Goal: Navigation & Orientation: Find specific page/section

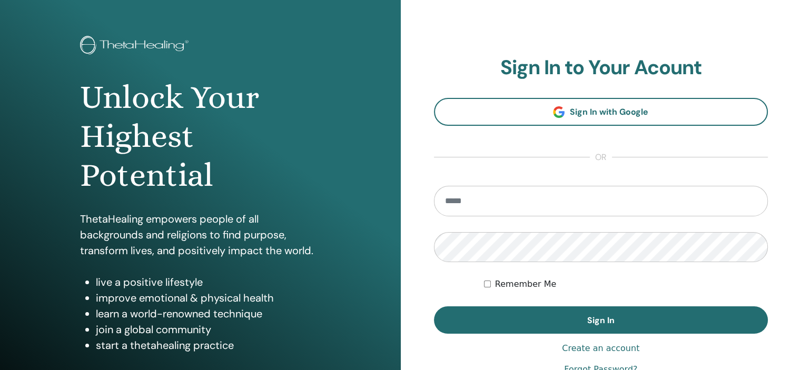
scroll to position [53, 0]
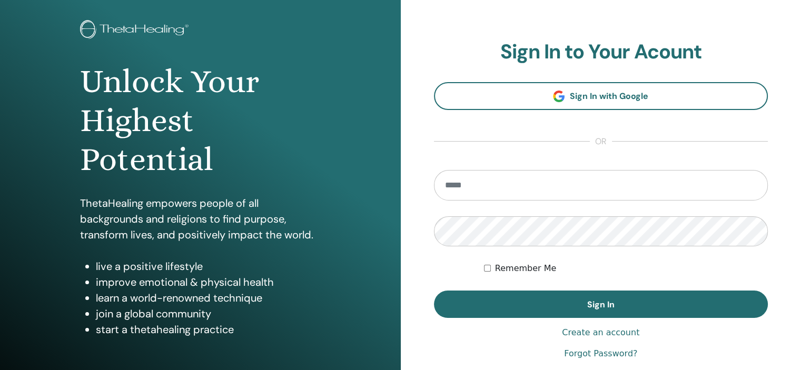
click at [520, 182] on input "email" at bounding box center [601, 185] width 335 height 31
type input "**********"
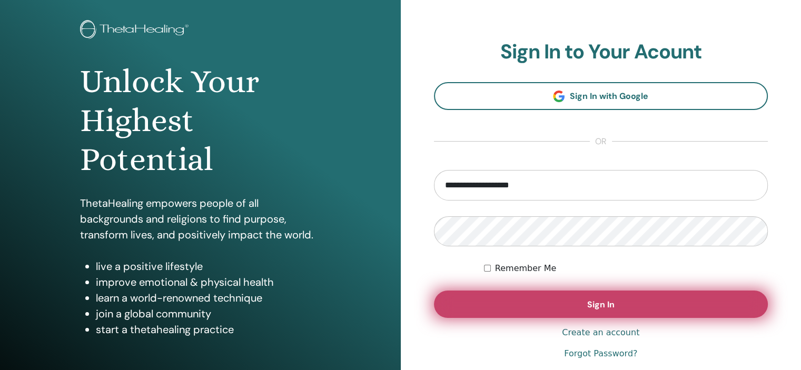
click at [503, 303] on button "Sign In" at bounding box center [601, 304] width 335 height 27
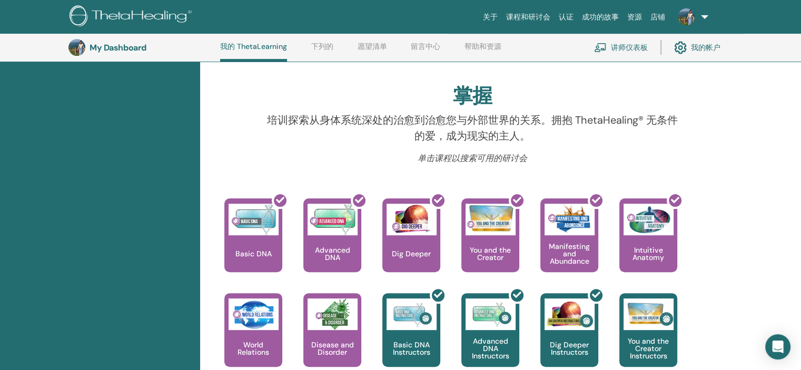
scroll to position [185, 0]
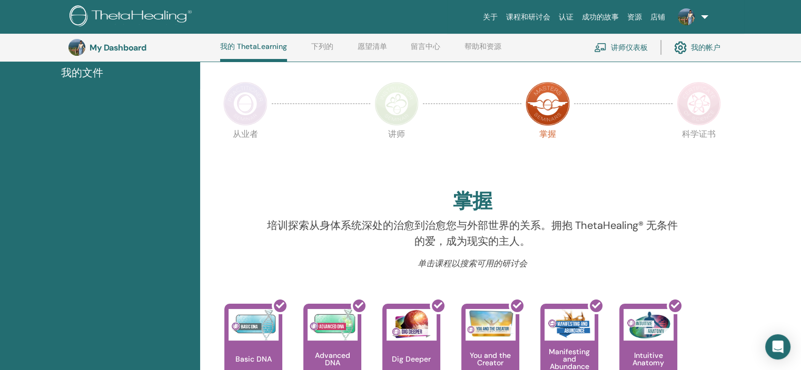
click at [396, 116] on img at bounding box center [397, 104] width 44 height 44
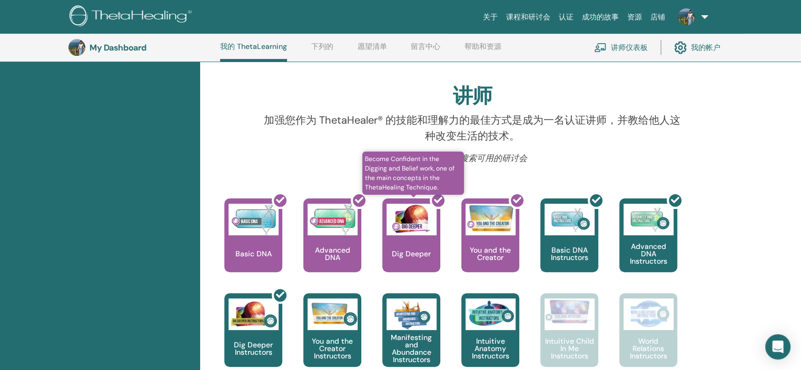
scroll to position [133, 0]
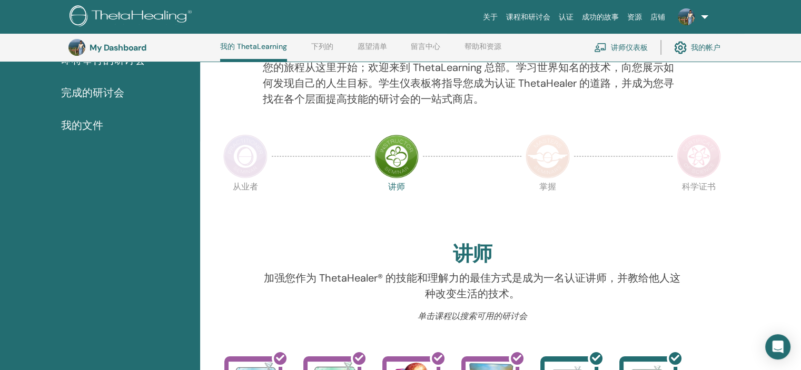
click at [253, 166] on img at bounding box center [245, 156] width 44 height 44
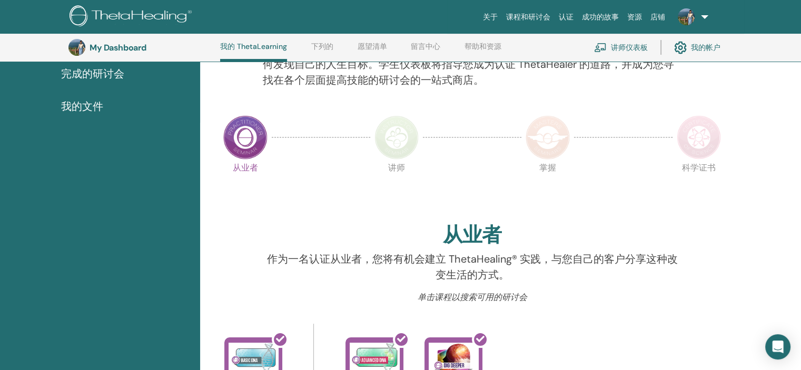
scroll to position [133, 0]
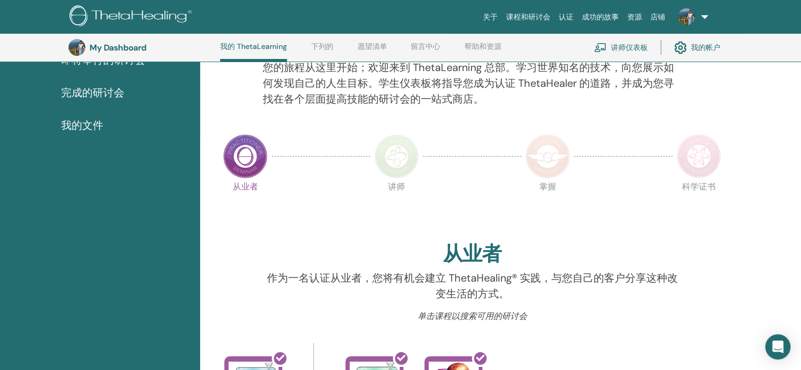
click at [564, 151] on img at bounding box center [548, 156] width 44 height 44
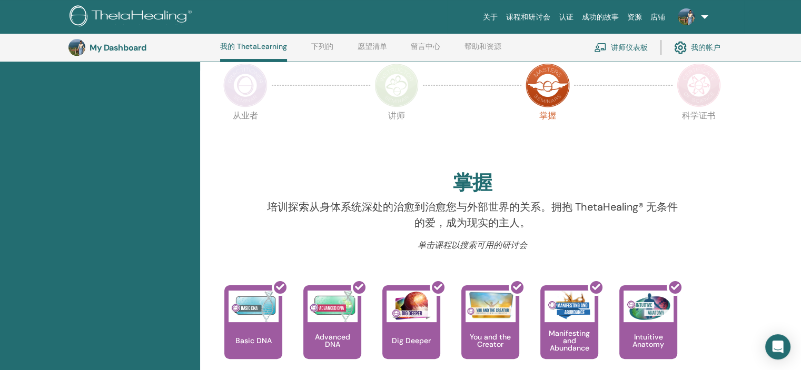
scroll to position [185, 0]
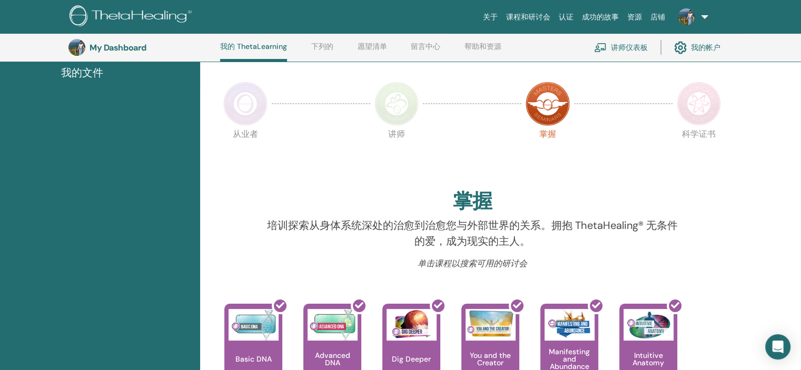
click at [708, 117] on img at bounding box center [699, 104] width 44 height 44
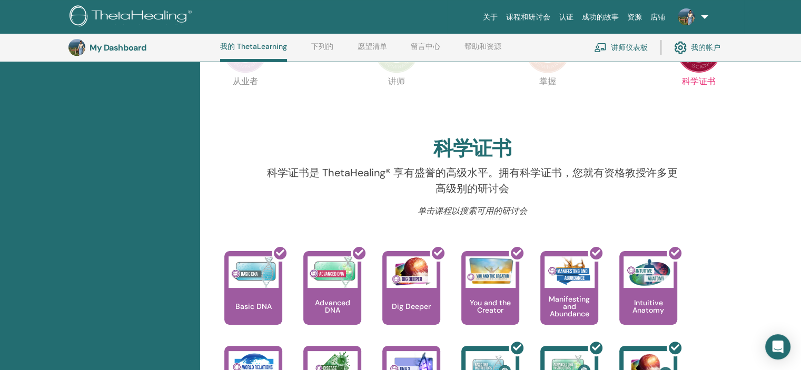
scroll to position [185, 0]
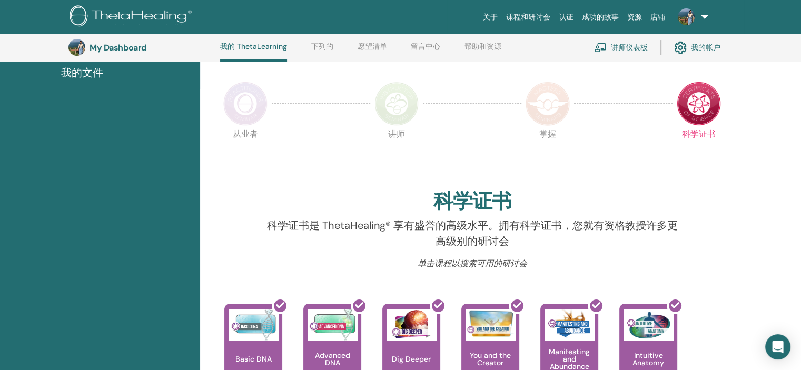
click at [256, 101] on img at bounding box center [245, 104] width 44 height 44
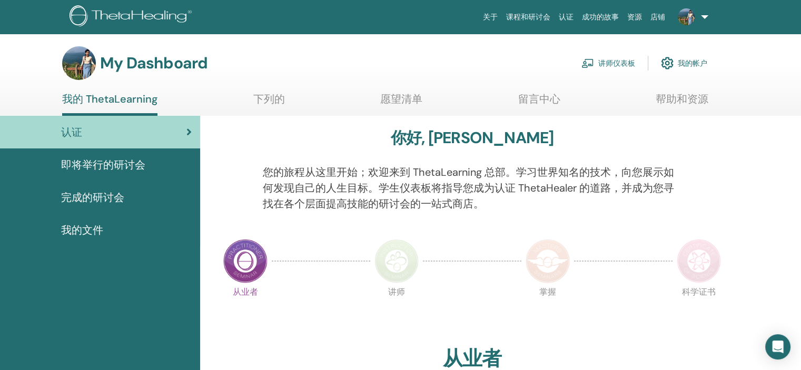
click at [110, 190] on span "完成的研讨会" at bounding box center [92, 198] width 63 height 16
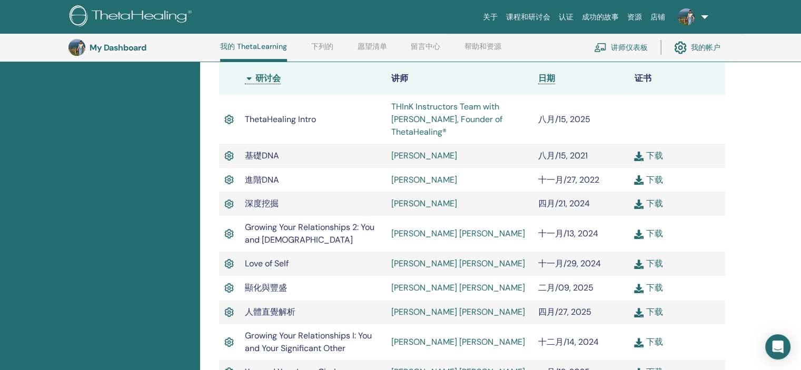
scroll to position [238, 0]
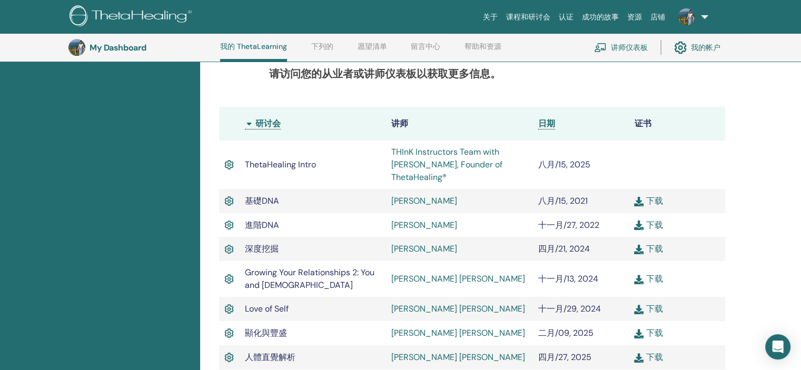
click at [229, 164] on img at bounding box center [228, 165] width 9 height 14
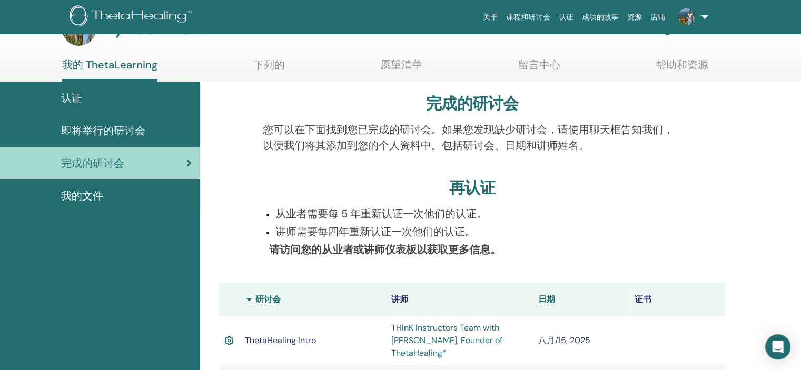
scroll to position [53, 0]
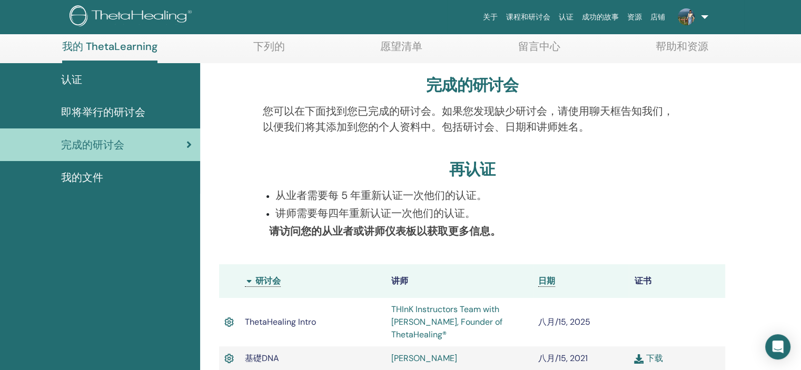
click at [271, 280] on th "研讨会" at bounding box center [313, 281] width 147 height 34
click at [246, 280] on th "研讨会" at bounding box center [313, 281] width 147 height 34
click at [551, 283] on span "日期" at bounding box center [546, 281] width 17 height 11
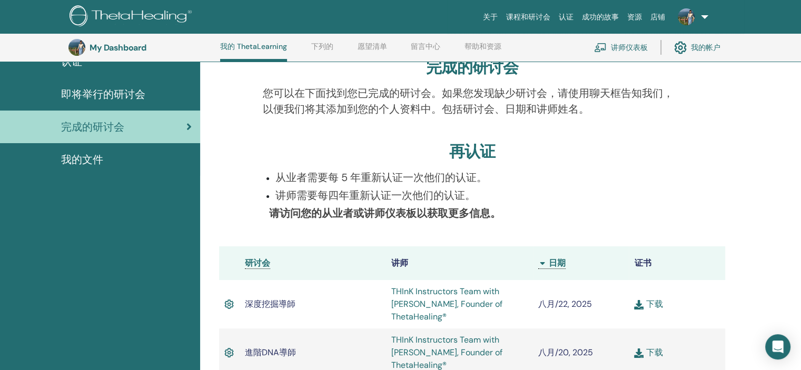
scroll to position [80, 0]
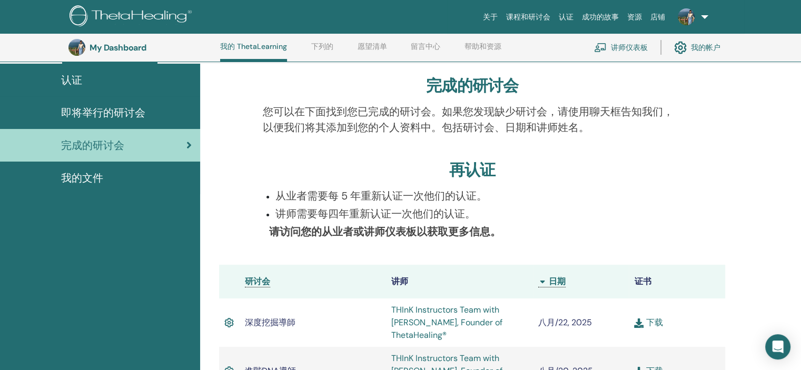
click at [139, 187] on link "我的文件" at bounding box center [100, 178] width 200 height 33
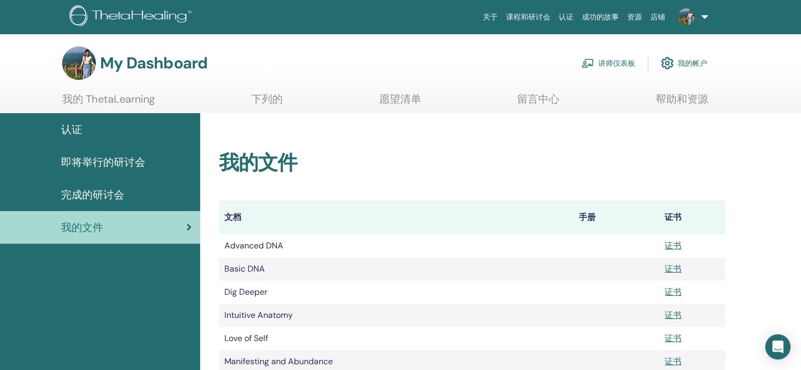
click at [630, 61] on link "讲师仪表板" at bounding box center [609, 63] width 54 height 23
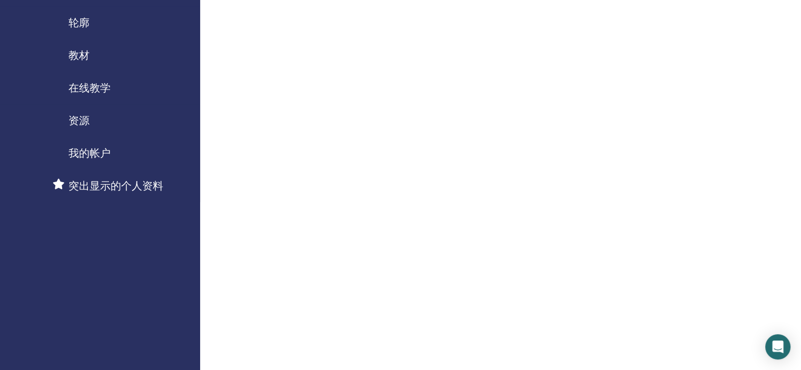
scroll to position [105, 0]
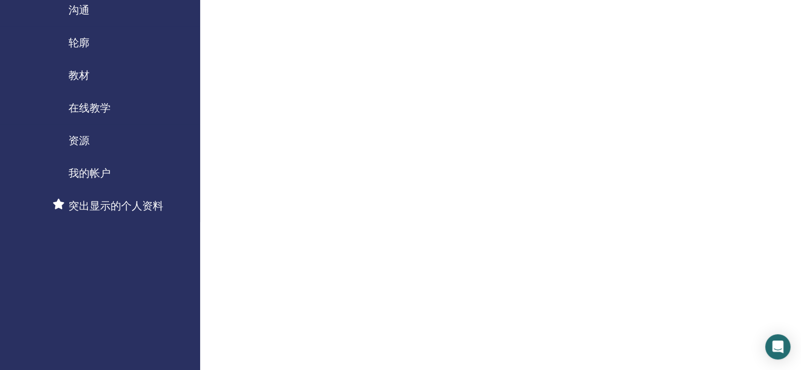
click at [144, 201] on span "突出显示的个人资料" at bounding box center [115, 206] width 95 height 16
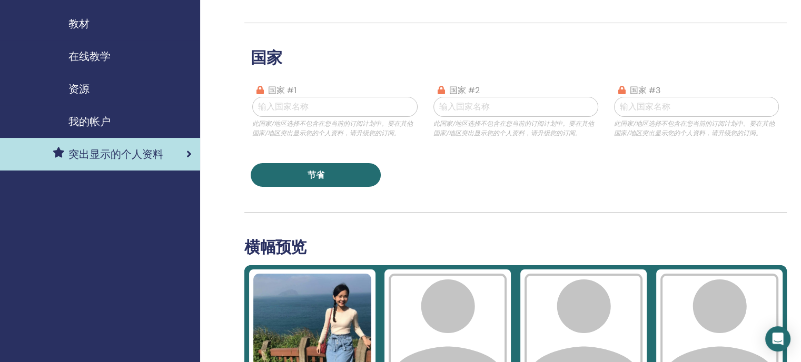
scroll to position [41, 0]
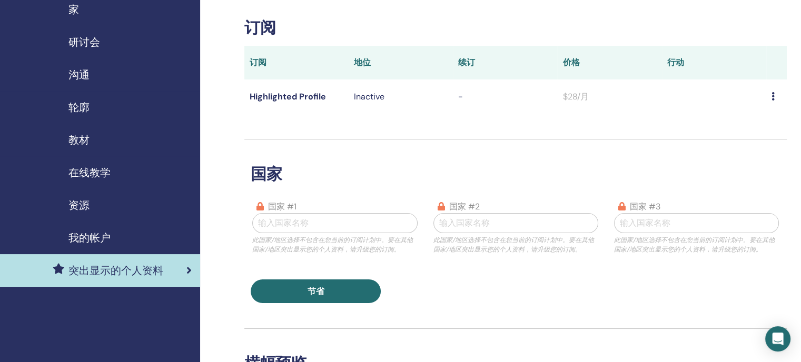
click at [124, 43] on div "研讨会" at bounding box center [99, 42] width 183 height 16
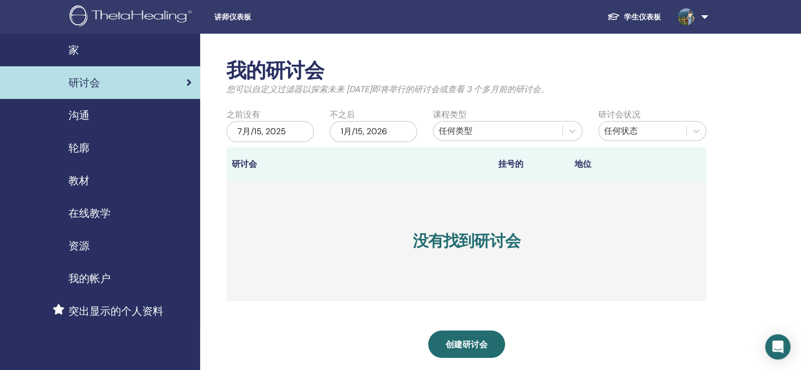
click at [120, 211] on div "在线教学" at bounding box center [99, 213] width 183 height 16
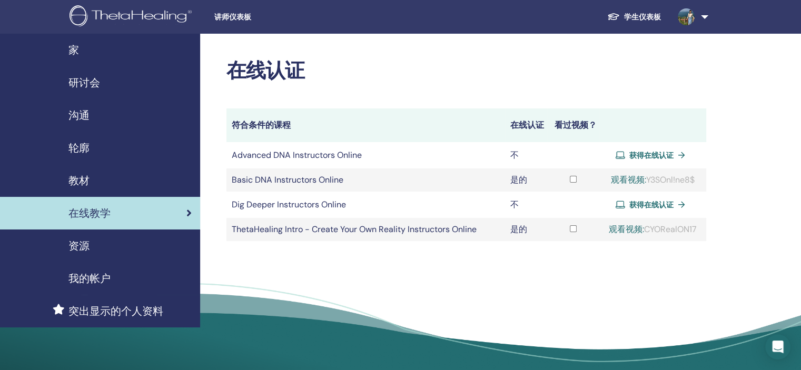
click at [93, 246] on div "资源" at bounding box center [99, 246] width 183 height 16
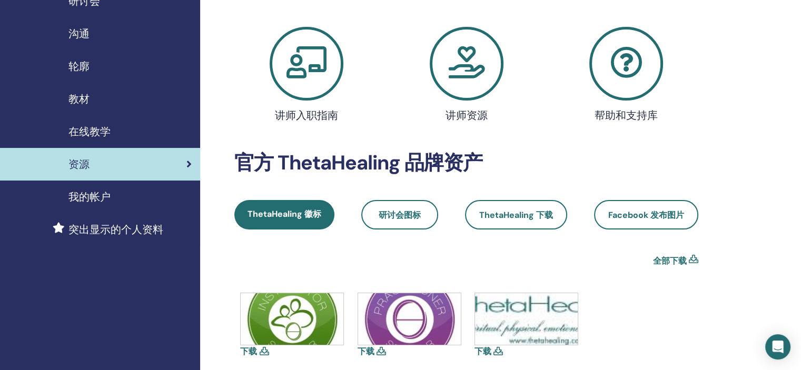
scroll to position [211, 0]
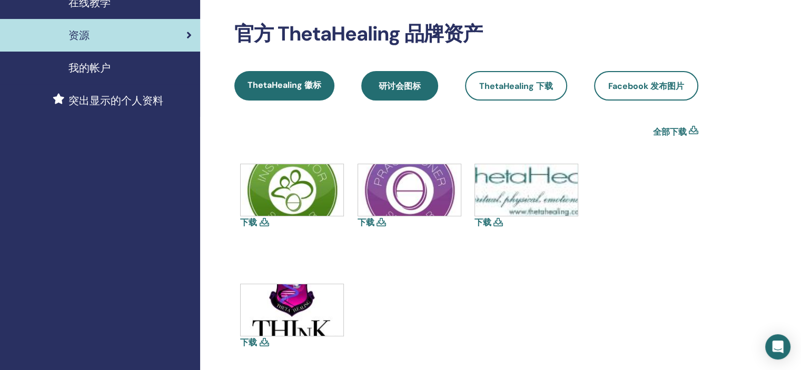
click at [424, 96] on link "研讨会图标" at bounding box center [399, 86] width 77 height 30
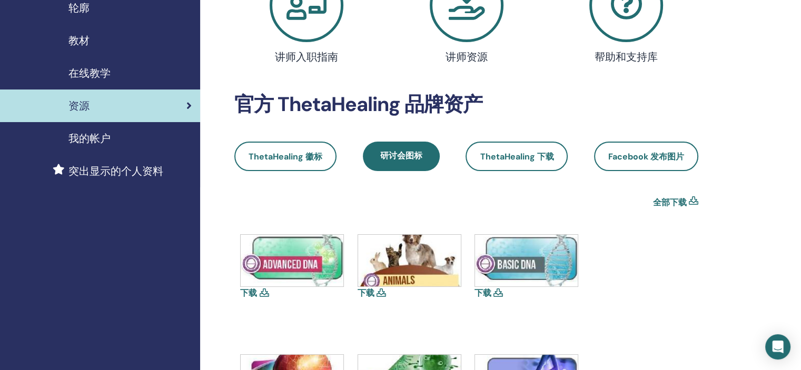
scroll to position [158, 0]
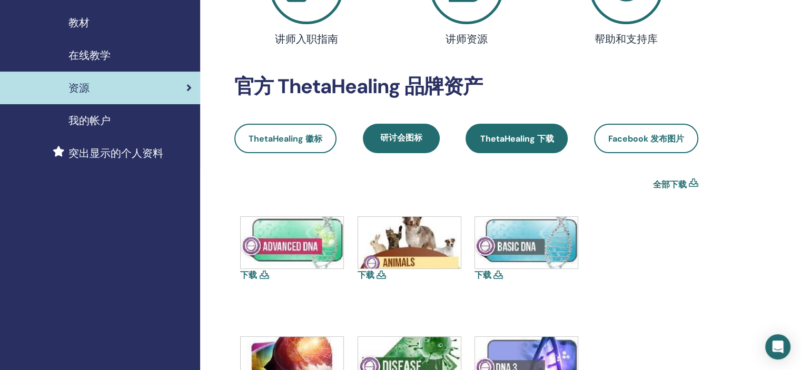
click at [513, 145] on link "ThetaHealing 下载" at bounding box center [517, 139] width 102 height 30
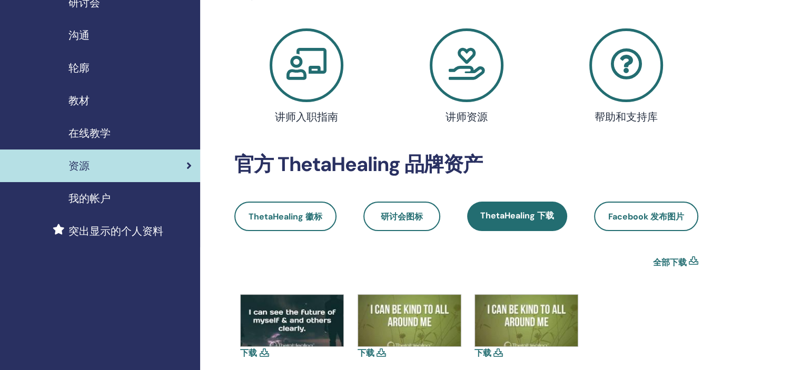
scroll to position [211, 0]
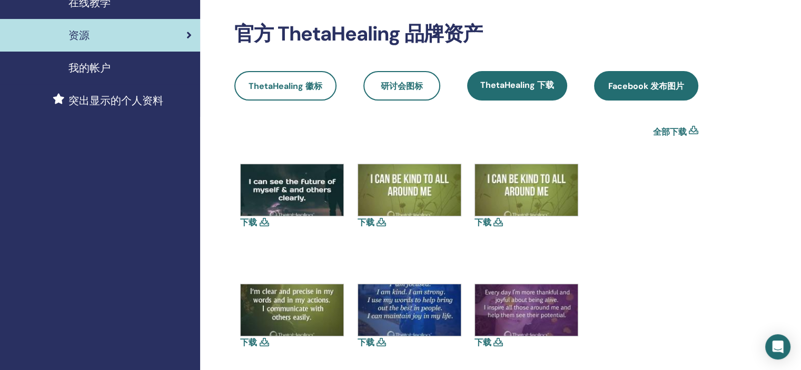
click at [651, 84] on span "Facebook 发布图片" at bounding box center [647, 86] width 76 height 11
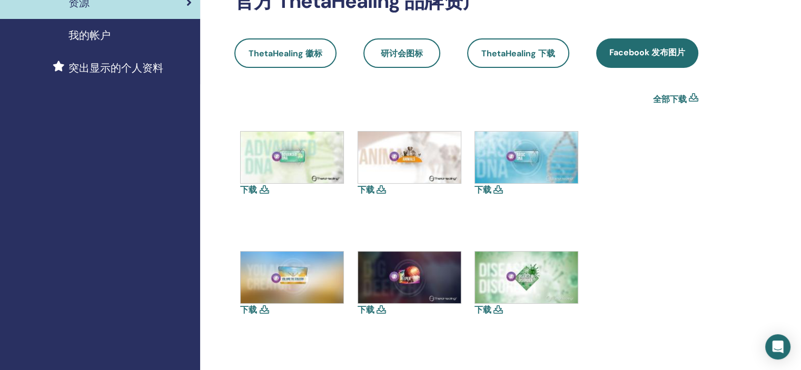
scroll to position [105, 0]
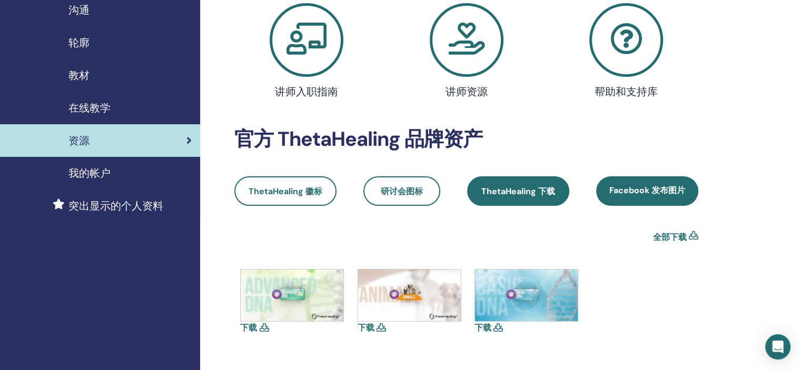
click at [523, 192] on span "ThetaHealing 下载" at bounding box center [519, 191] width 74 height 11
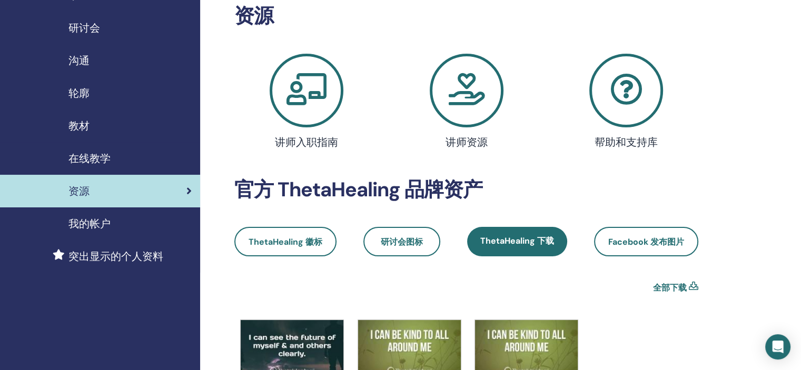
scroll to position [53, 0]
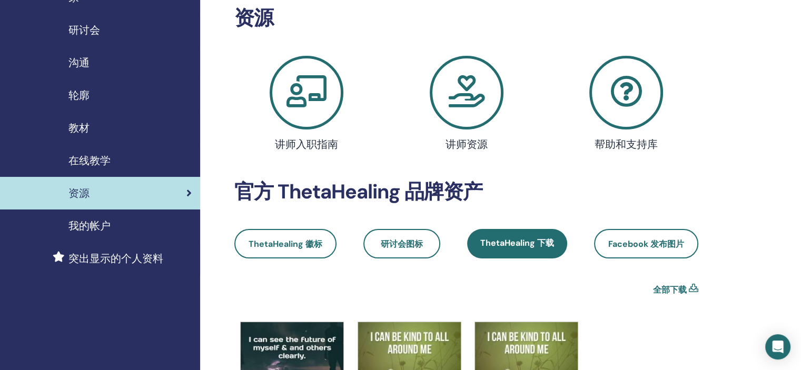
click at [610, 114] on icon at bounding box center [627, 93] width 74 height 74
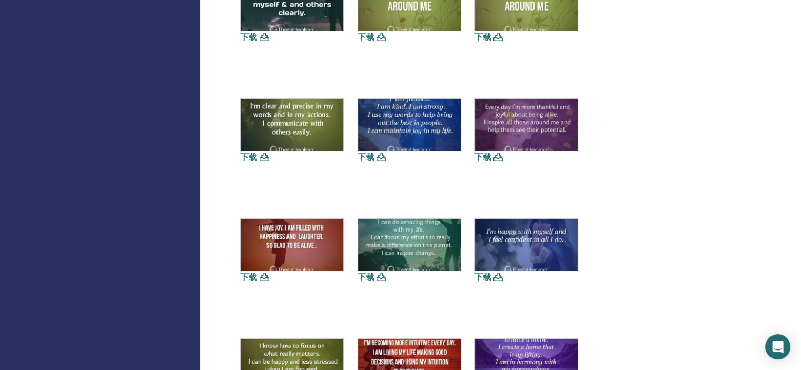
scroll to position [421, 0]
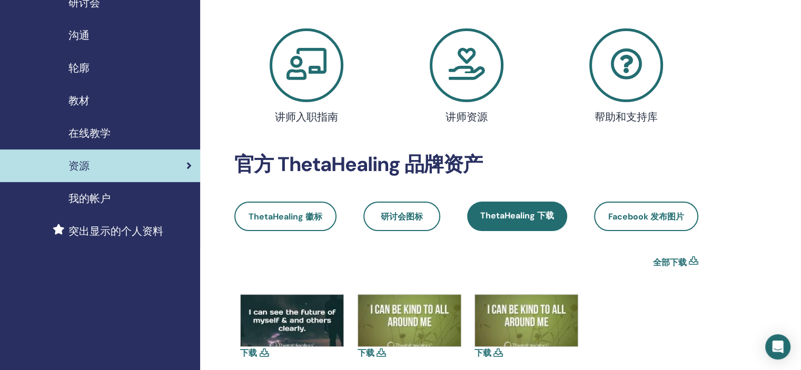
scroll to position [158, 0]
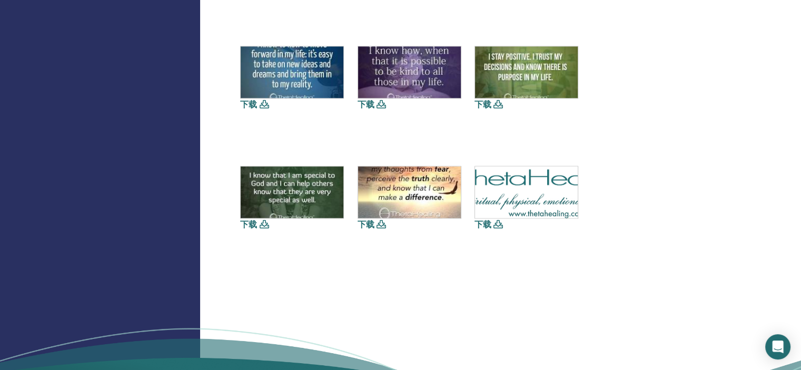
scroll to position [1528, 0]
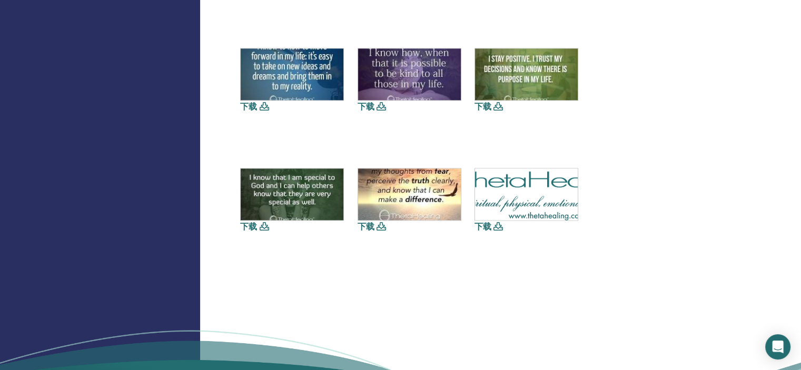
click at [424, 183] on img at bounding box center [409, 195] width 103 height 52
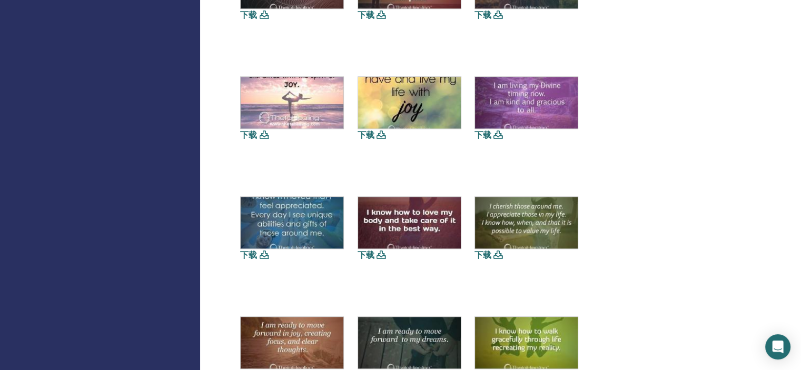
scroll to position [1001, 0]
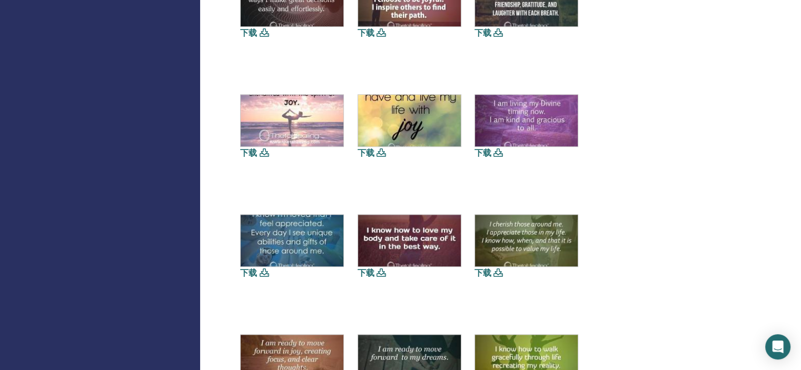
click at [296, 134] on img at bounding box center [292, 121] width 103 height 52
click at [259, 158] on div "下载" at bounding box center [292, 126] width 105 height 65
click at [260, 153] on icon at bounding box center [263, 153] width 9 height 8
click at [263, 154] on icon at bounding box center [263, 153] width 9 height 8
click at [252, 151] on link "下载" at bounding box center [248, 153] width 17 height 11
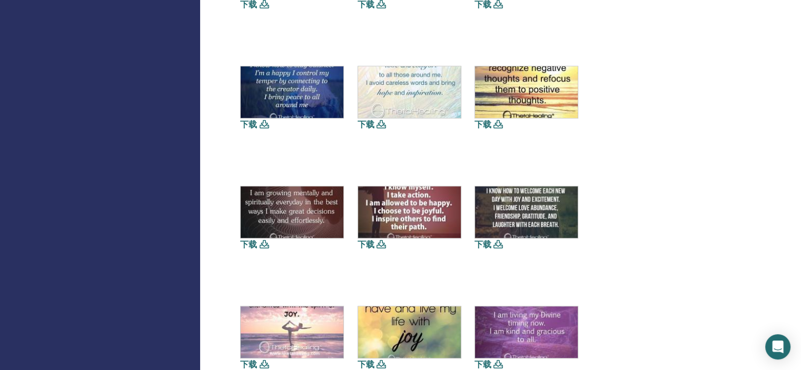
scroll to position [738, 0]
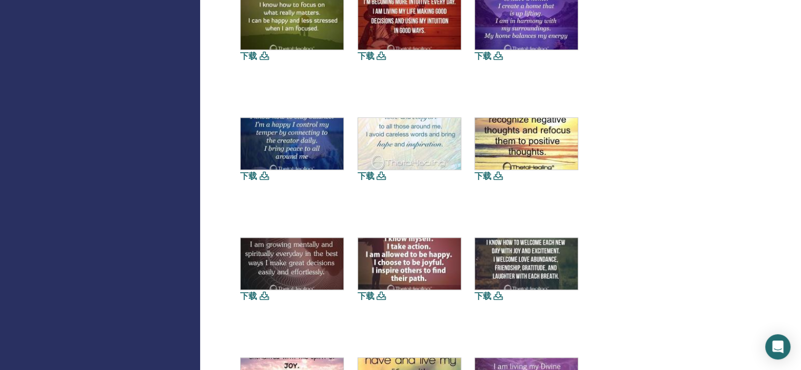
click at [361, 178] on link "下载" at bounding box center [366, 176] width 17 height 11
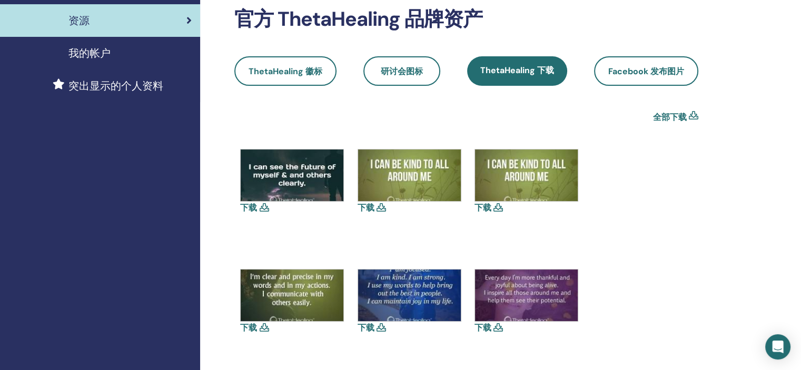
scroll to position [158, 0]
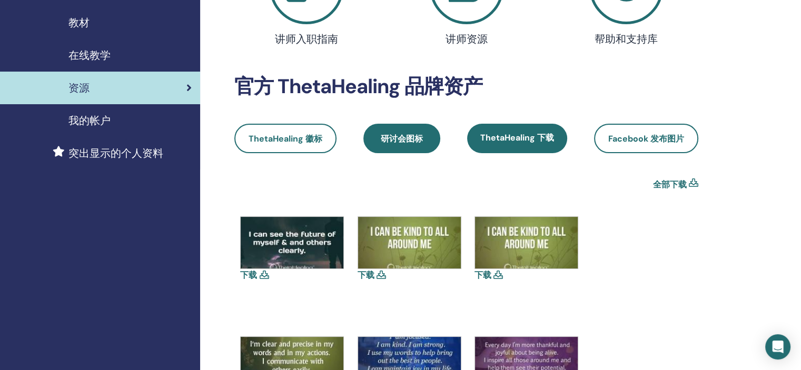
click at [414, 130] on link "研讨会图标" at bounding box center [402, 139] width 77 height 30
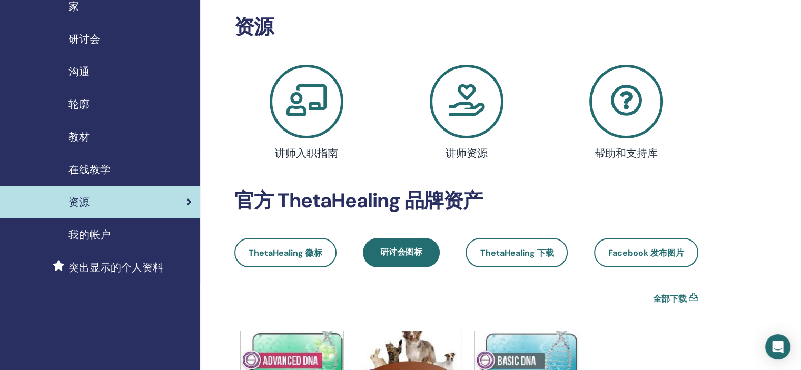
scroll to position [105, 0]
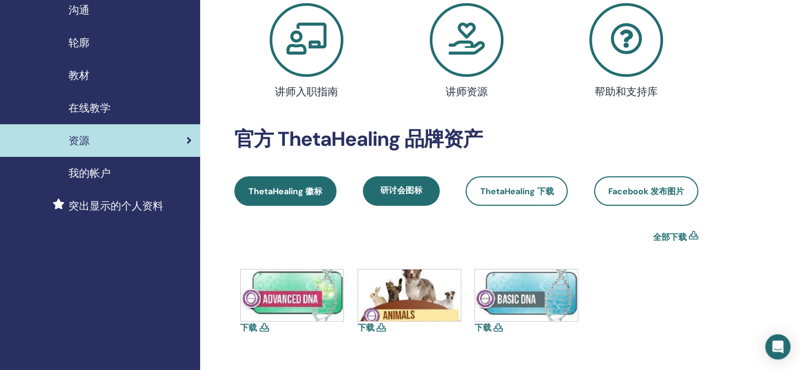
click at [290, 188] on span "ThetaHealing 徽标" at bounding box center [286, 191] width 74 height 11
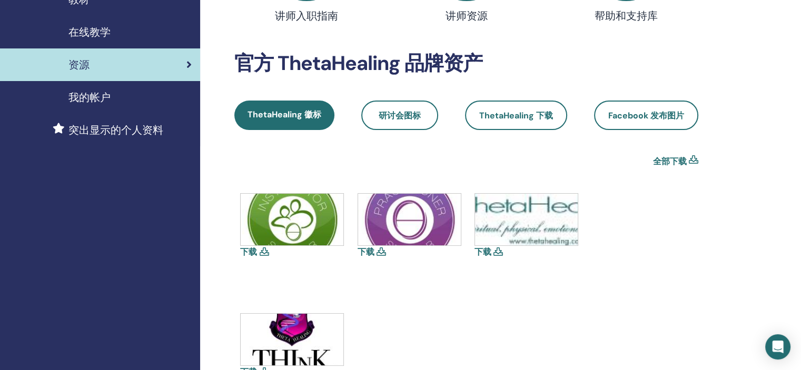
scroll to position [53, 0]
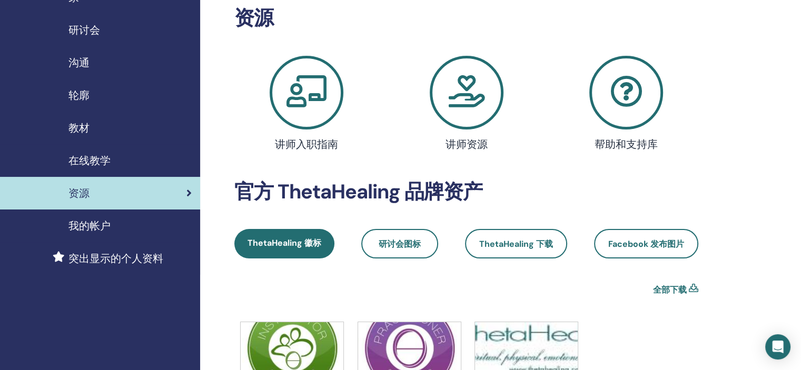
click at [312, 103] on icon at bounding box center [307, 93] width 74 height 74
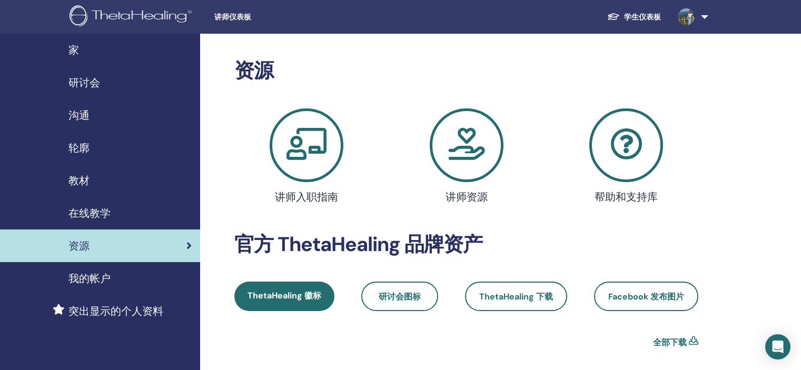
scroll to position [52, 0]
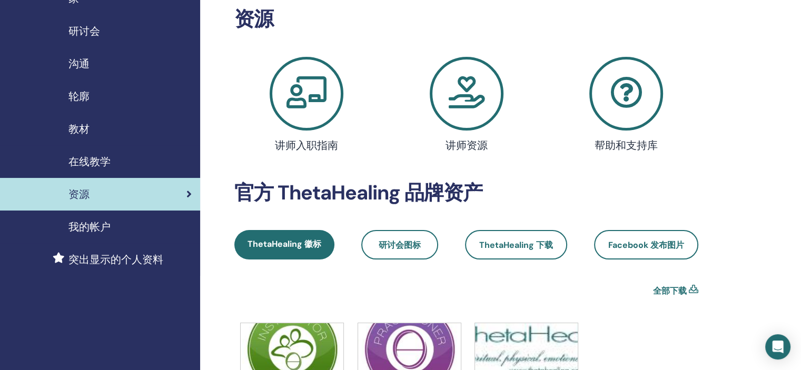
click at [307, 94] on icon at bounding box center [307, 94] width 74 height 74
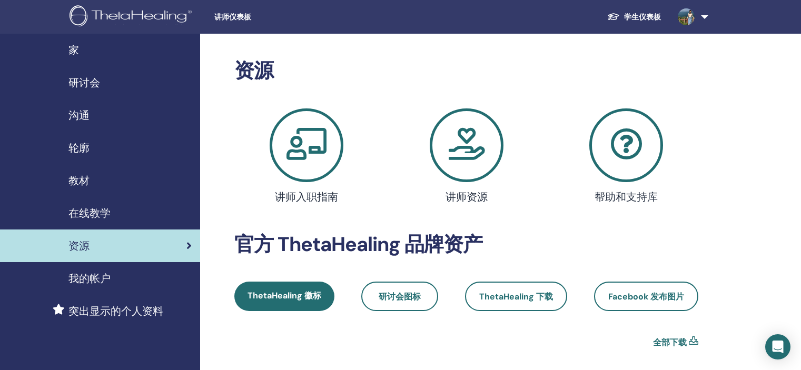
scroll to position [51, 0]
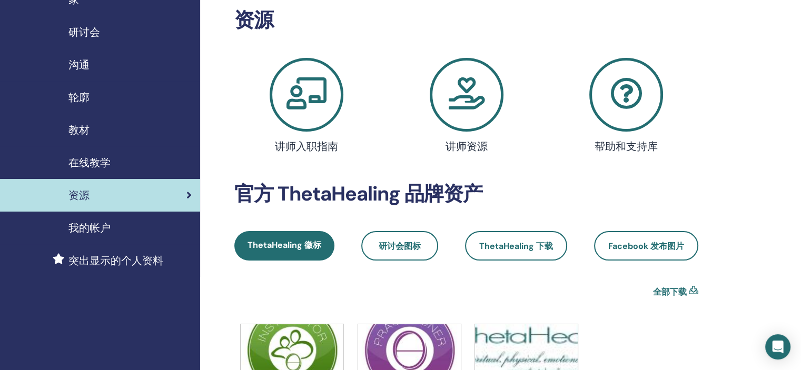
click at [100, 216] on link "我的帐户" at bounding box center [100, 228] width 200 height 33
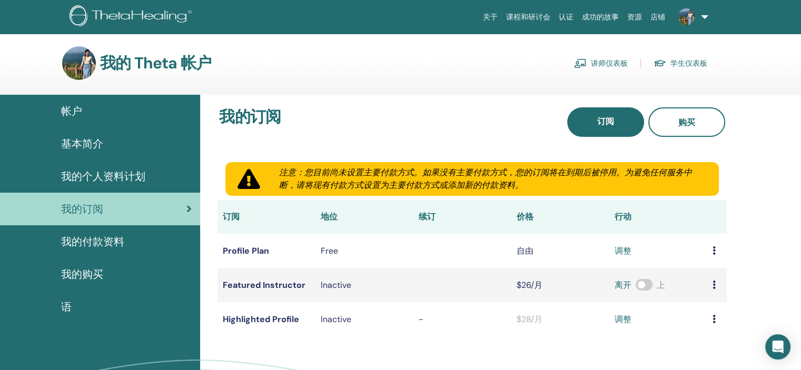
click at [127, 169] on span "我的个人资料计划" at bounding box center [103, 177] width 84 height 16
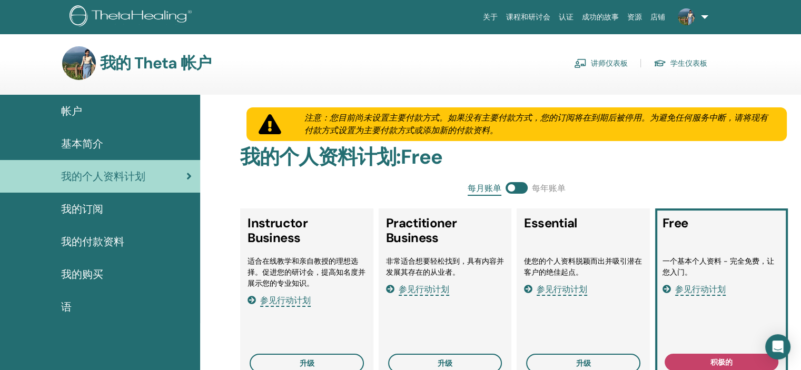
click at [147, 114] on div "帐户" at bounding box center [99, 111] width 183 height 16
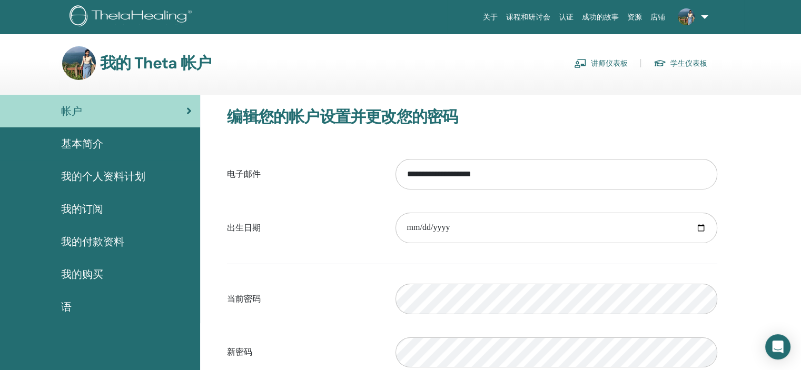
click at [602, 56] on link "讲师仪表板" at bounding box center [601, 63] width 54 height 17
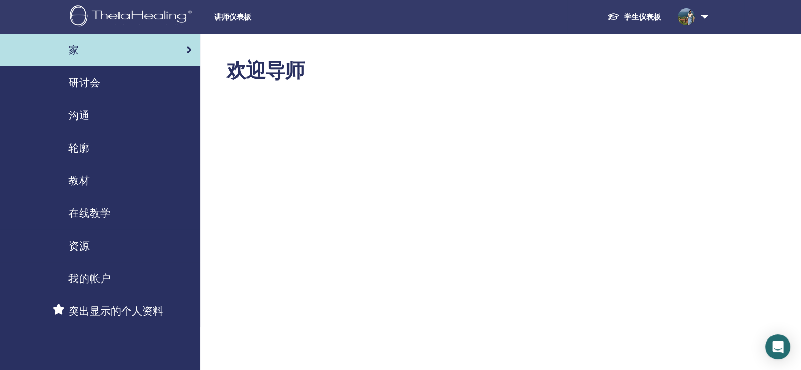
click at [646, 18] on link "学生仪表板" at bounding box center [634, 16] width 71 height 19
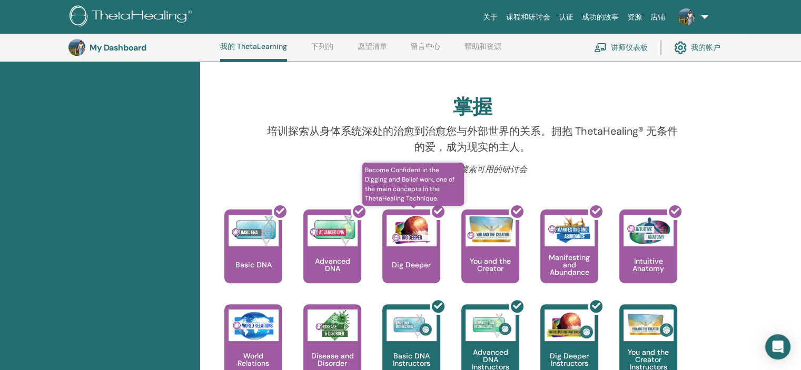
scroll to position [344, 0]
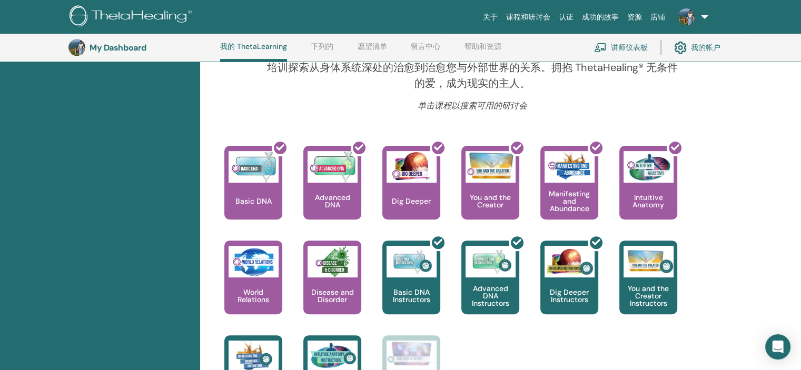
click at [747, 161] on div "你好, [PERSON_NAME] 您的旅程从这里开始；欢迎来到 ThetaLearning 总部。学习世界知名的技术，向您展示如何发现自己的人生目标。学生仪…" at bounding box center [500, 179] width 601 height 759
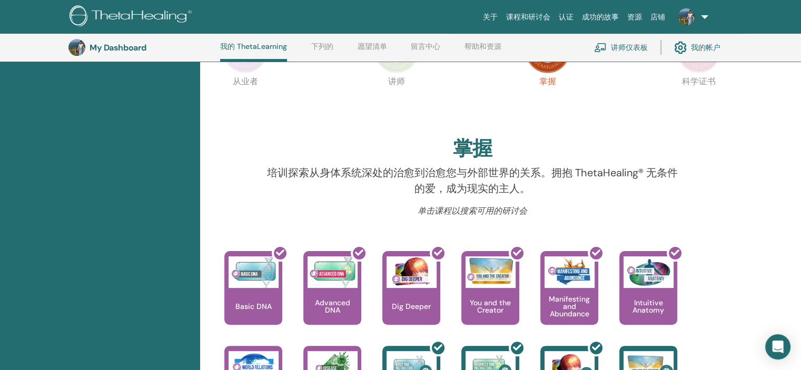
scroll to position [185, 0]
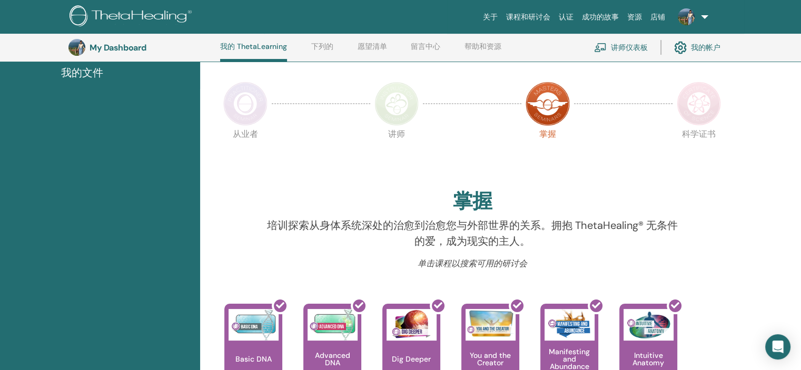
click at [408, 109] on img at bounding box center [397, 104] width 44 height 44
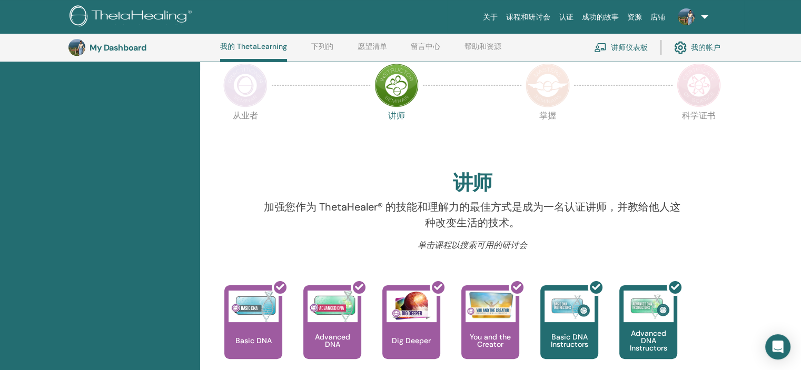
scroll to position [185, 0]
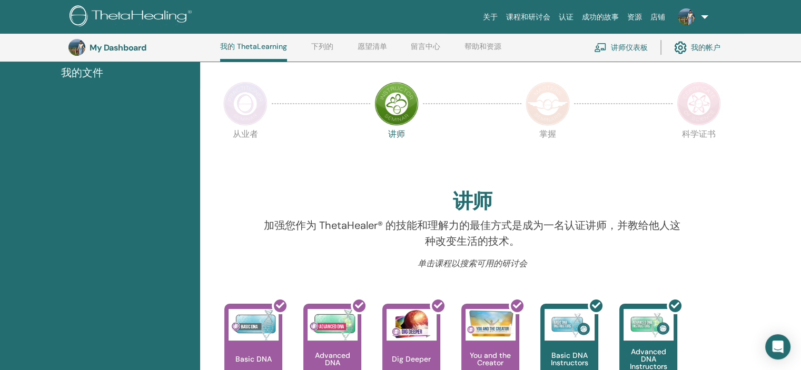
click at [257, 101] on img at bounding box center [245, 104] width 44 height 44
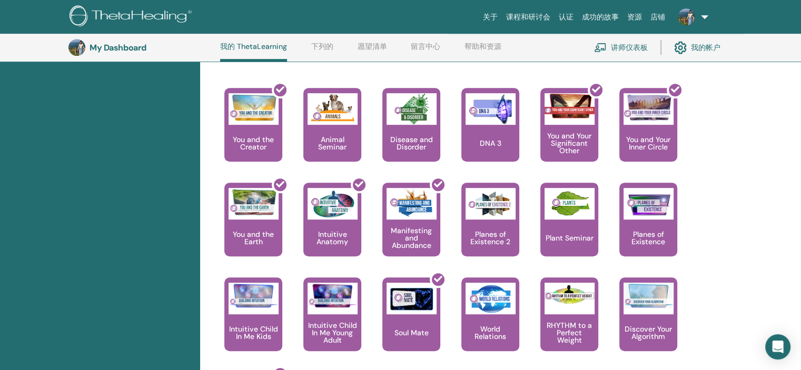
scroll to position [554, 0]
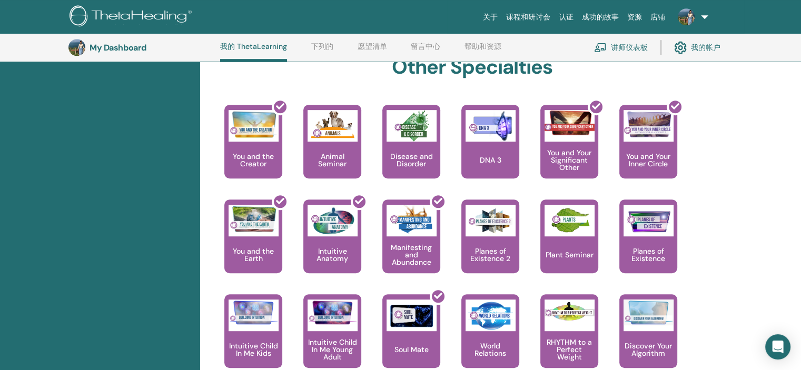
click at [741, 192] on div "你好, Chen-Yu 您的旅程从这里开始；欢迎来到 ThetaLearning 总部。学习世界知名的技术，向您展示如何发现自己的人生目标。学生仪表板将指导您…" at bounding box center [500, 101] width 601 height 1023
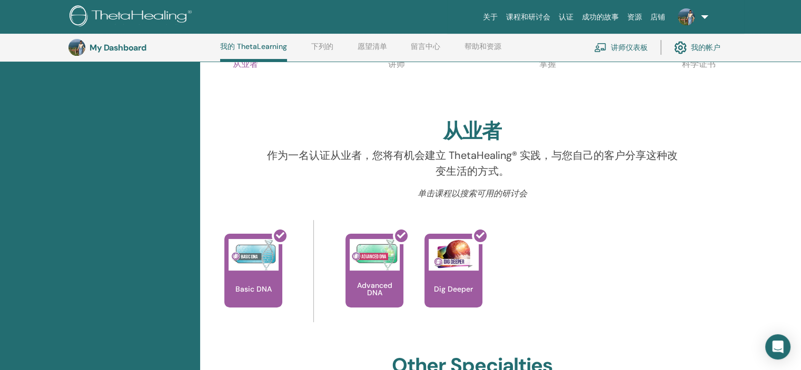
scroll to position [185, 0]
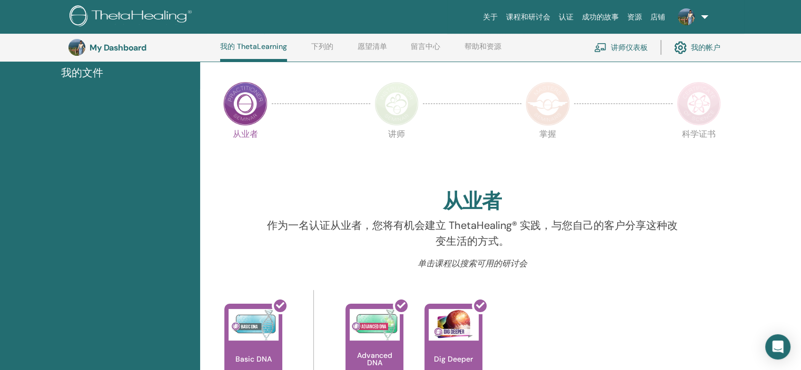
click at [381, 111] on img at bounding box center [397, 104] width 44 height 44
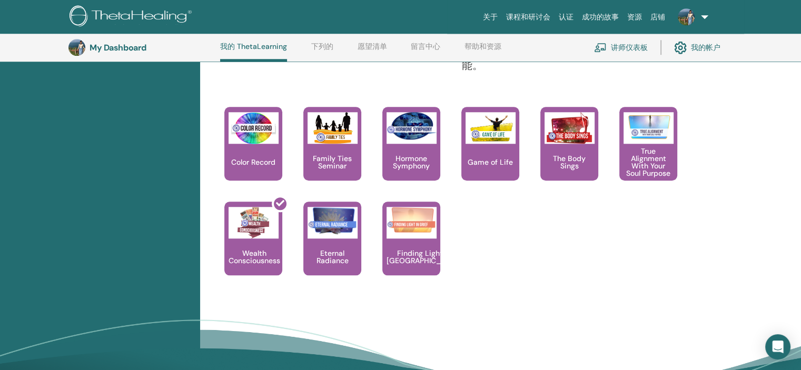
scroll to position [923, 0]
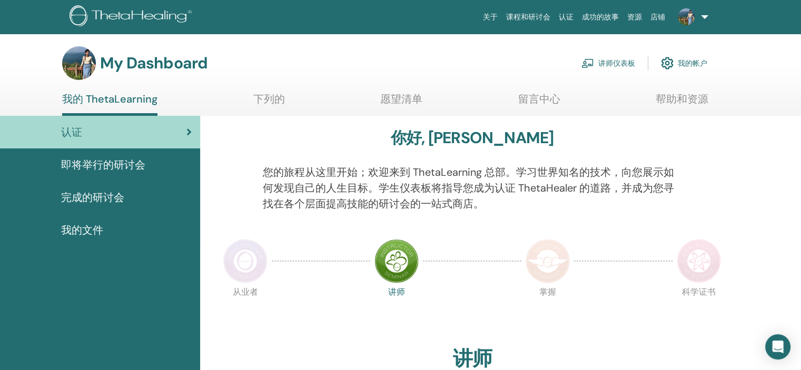
click at [542, 56] on div "My Dashboard 讲师仪表板 我的帐户" at bounding box center [384, 63] width 645 height 34
click at [699, 17] on span at bounding box center [686, 16] width 25 height 8
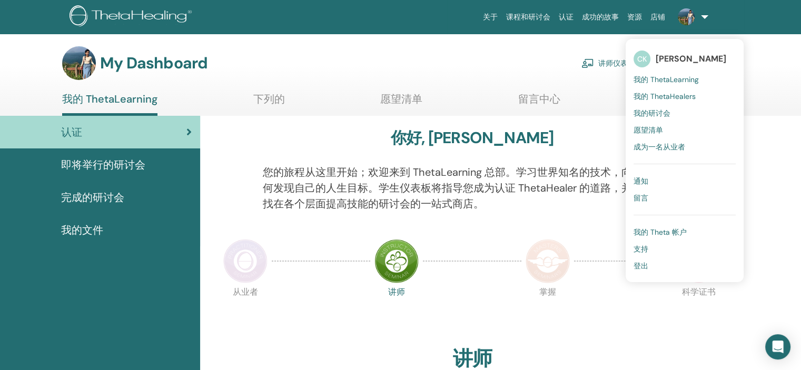
click at [646, 267] on span "登出" at bounding box center [641, 265] width 15 height 9
